Goal: Information Seeking & Learning: Learn about a topic

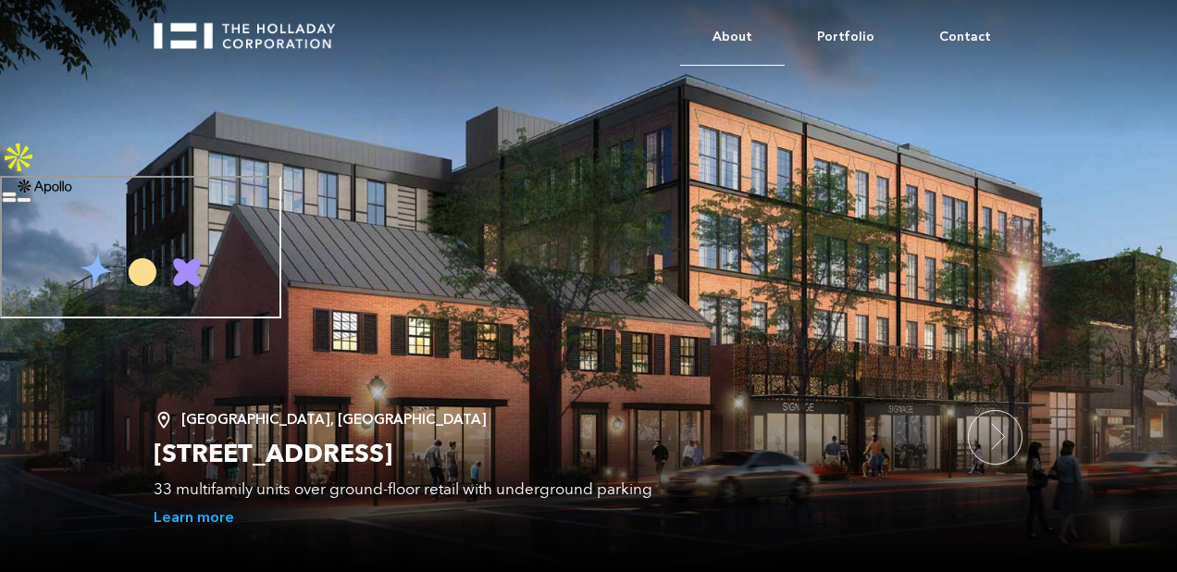
click at [739, 36] on link "About" at bounding box center [732, 37] width 105 height 56
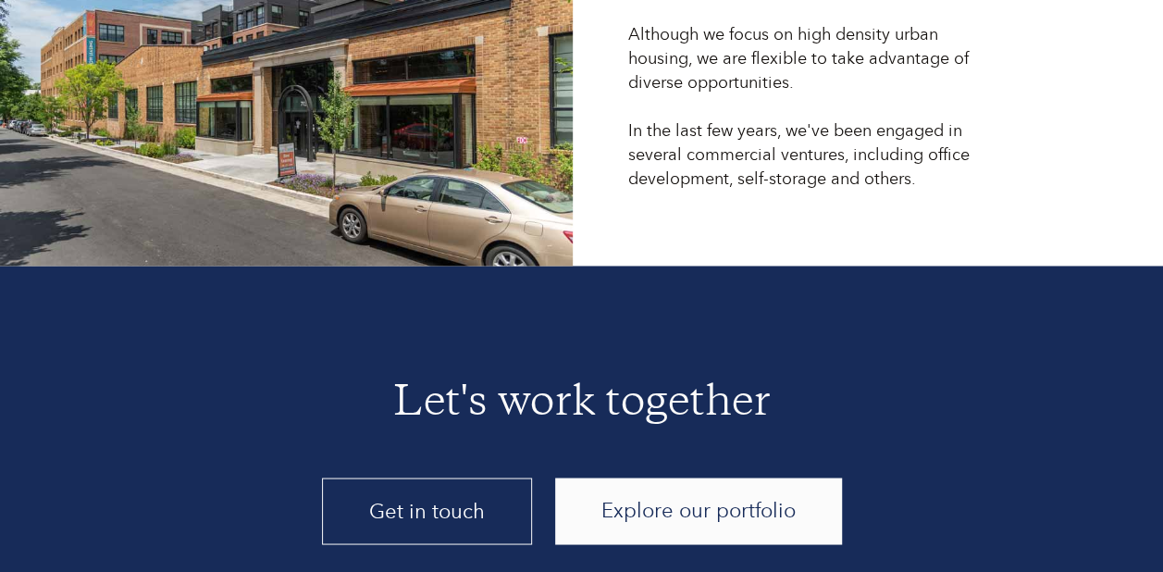
scroll to position [4863, 0]
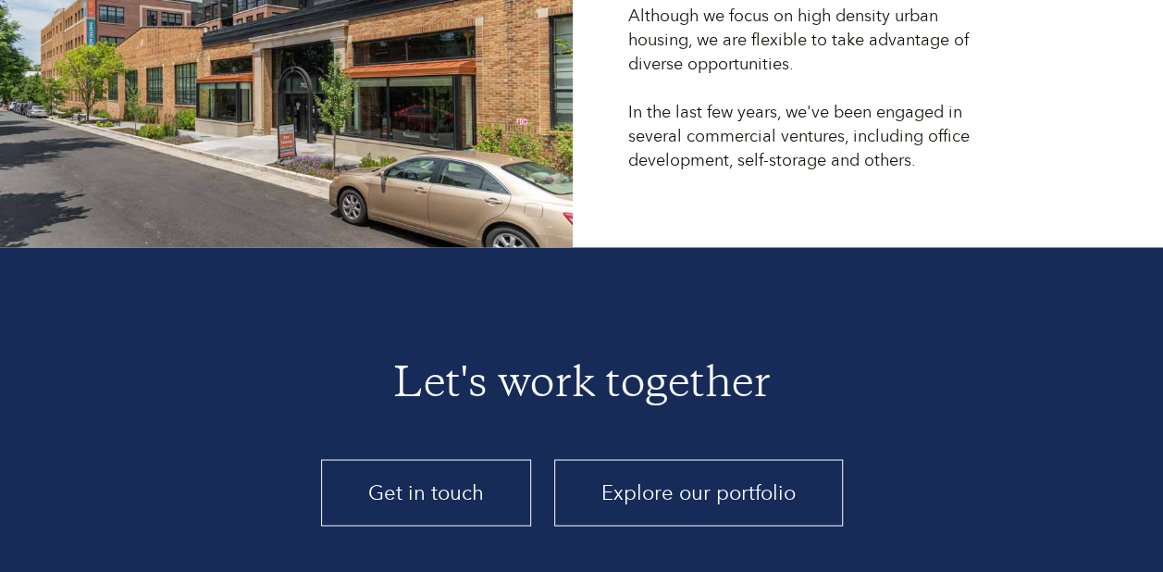
click at [652, 459] on link "Explore our portfolio" at bounding box center [698, 492] width 289 height 67
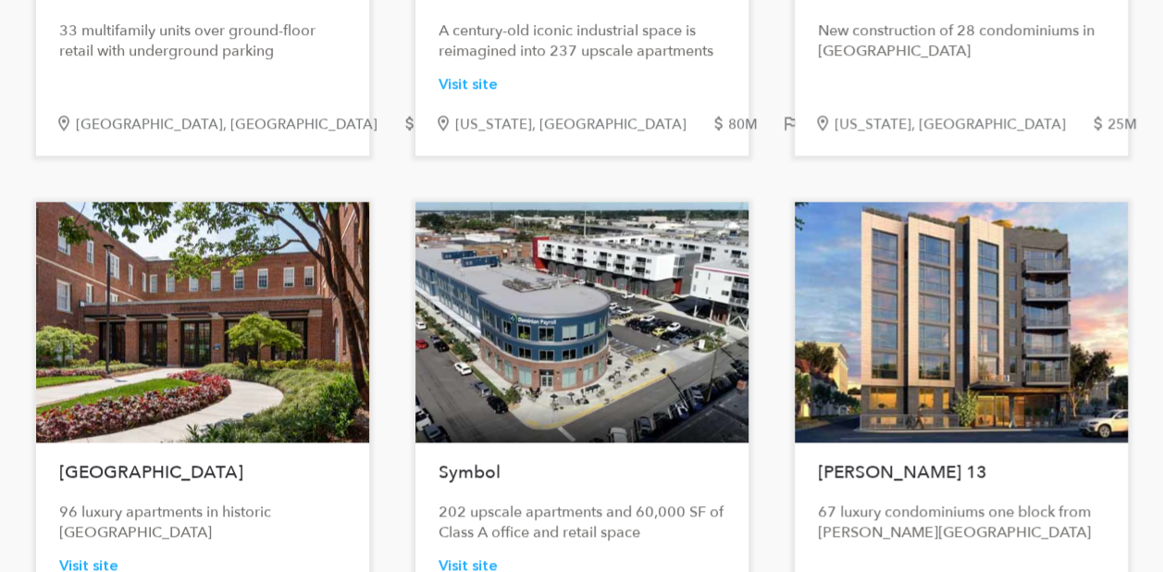
scroll to position [1111, 0]
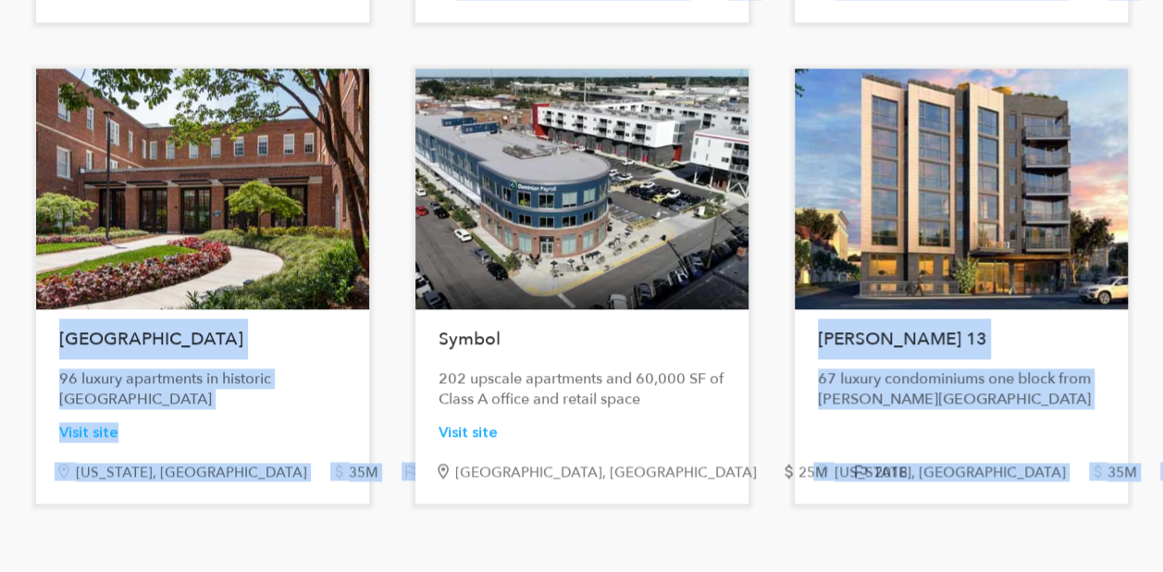
drag, startPoint x: 1075, startPoint y: 31, endPoint x: 561, endPoint y: 44, distance: 513.8
